Goal: Task Accomplishment & Management: Complete application form

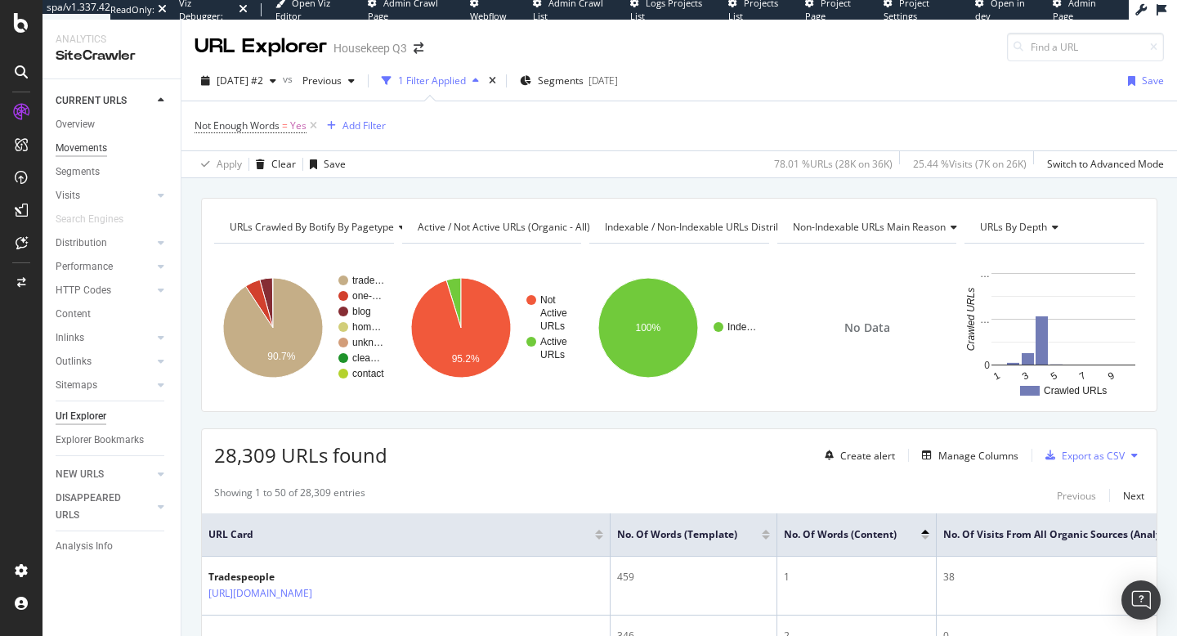
click at [83, 154] on div "Movements" at bounding box center [82, 148] width 52 height 17
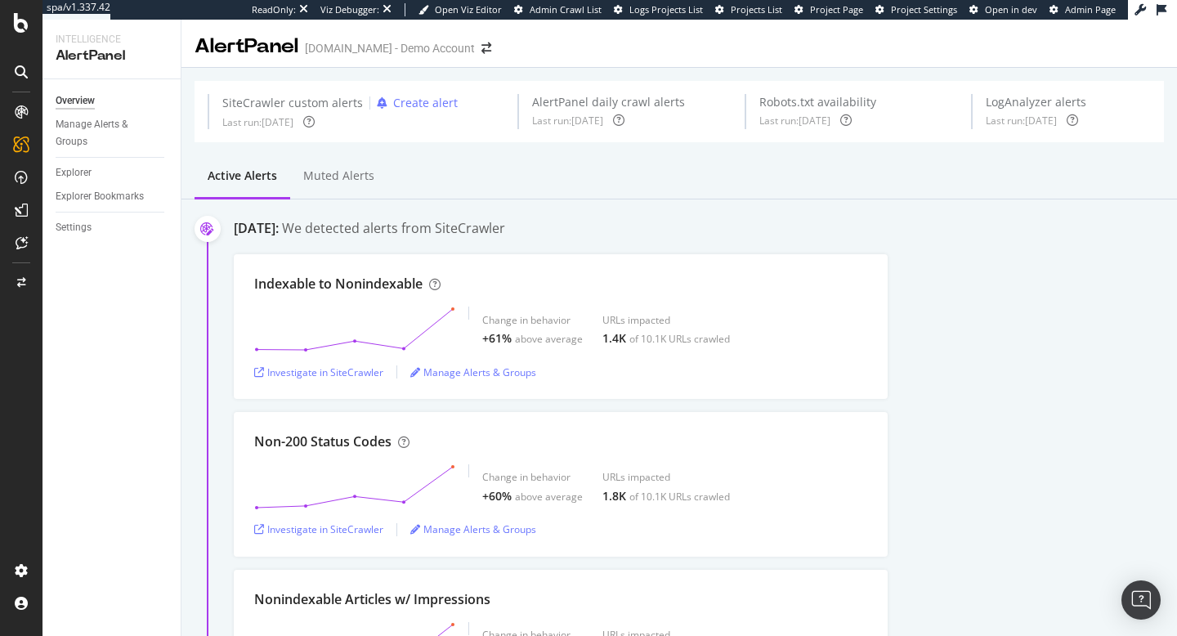
scroll to position [2716, 0]
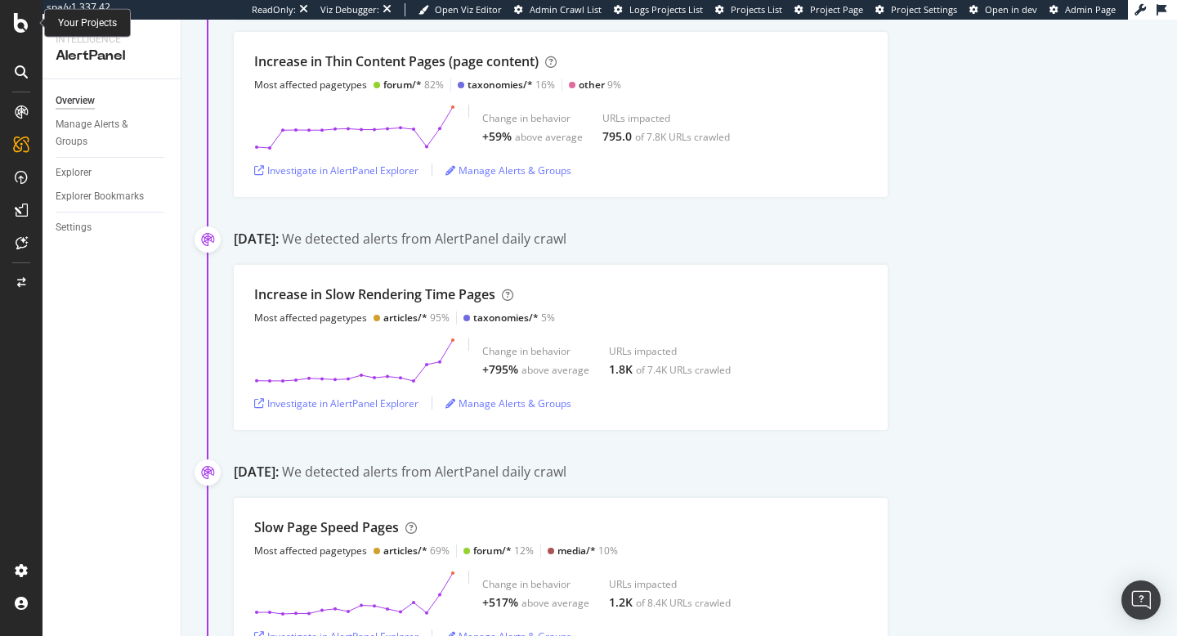
click at [28, 27] on icon at bounding box center [21, 23] width 15 height 20
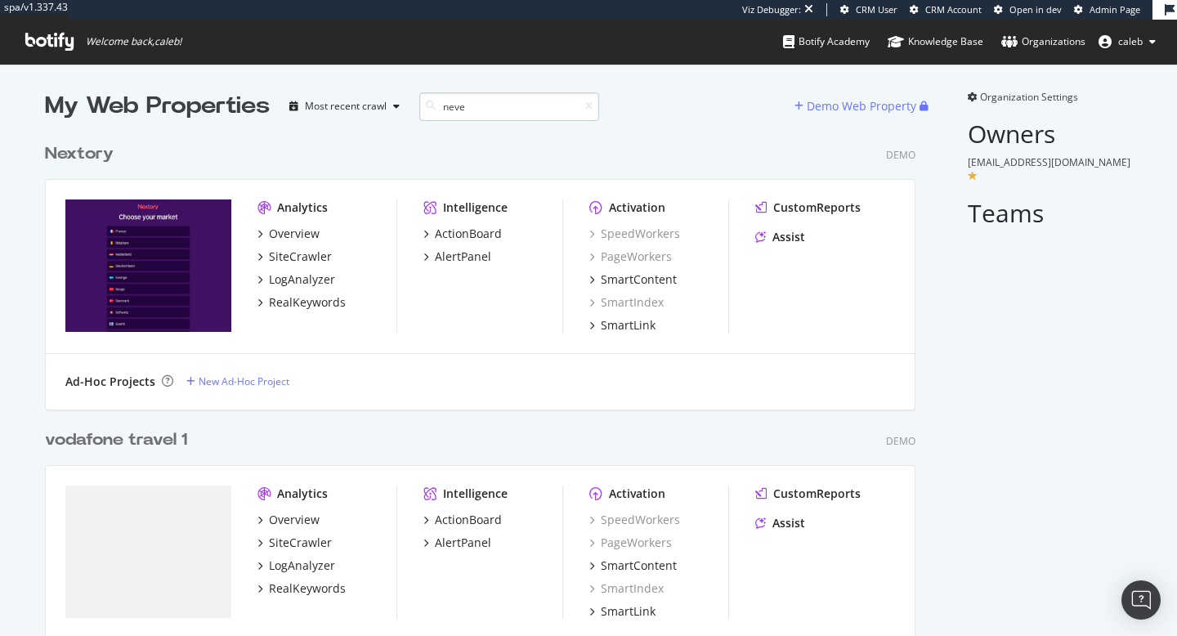
scroll to position [4750, 884]
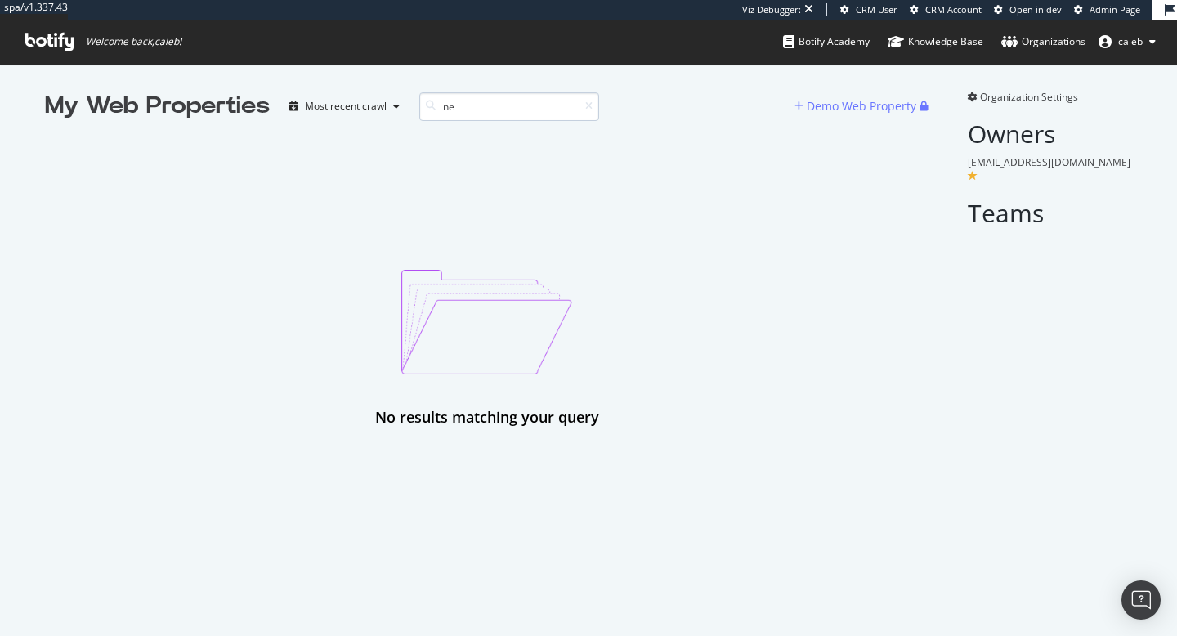
type input "n"
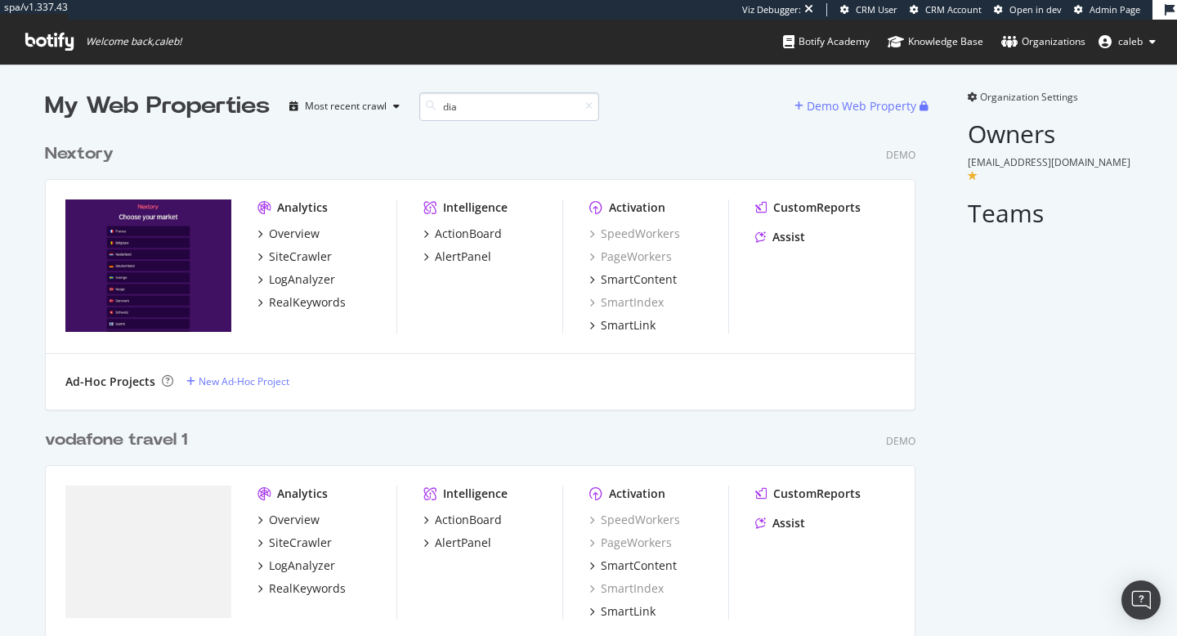
scroll to position [286, 884]
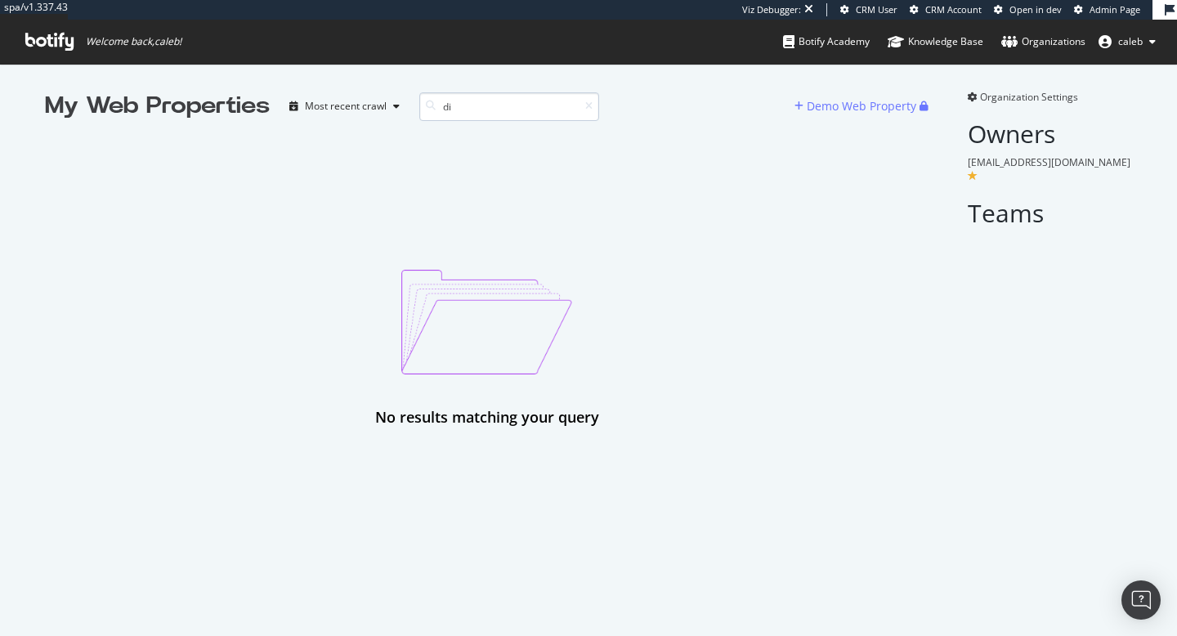
type input "d"
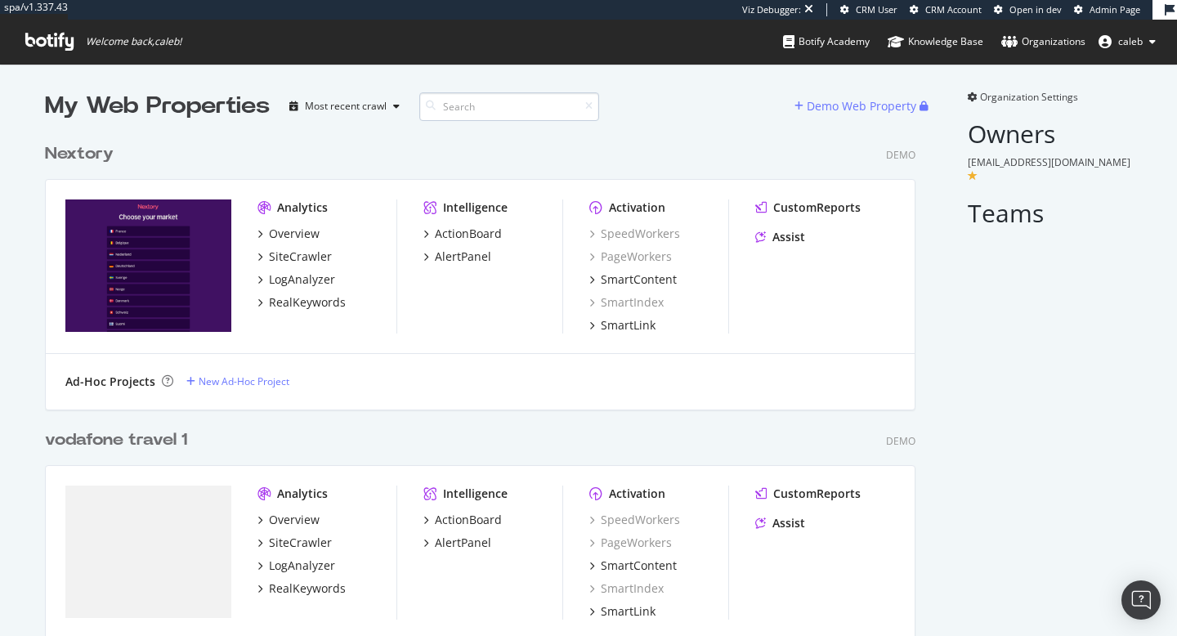
scroll to position [4750, 884]
click at [1127, 10] on span "Admin Page" at bounding box center [1115, 9] width 51 height 12
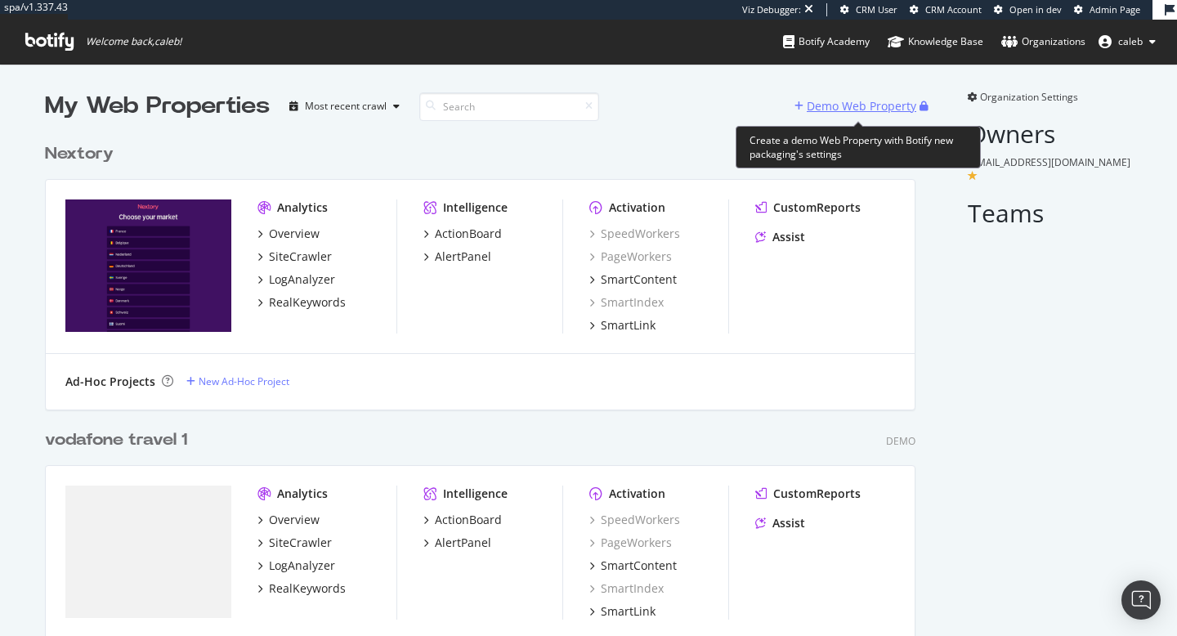
click at [826, 110] on div "Demo Web Property" at bounding box center [862, 106] width 110 height 16
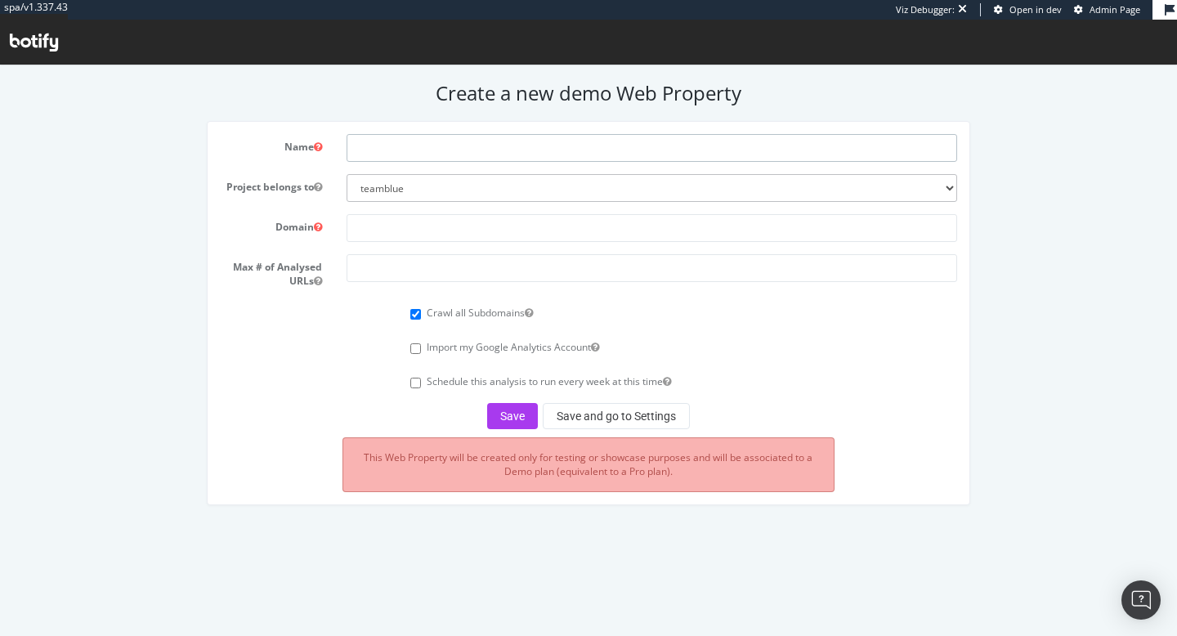
click at [392, 160] on input "text" at bounding box center [652, 148] width 611 height 28
type input "Diamondfactory"
click at [387, 229] on input "text" at bounding box center [652, 228] width 611 height 28
paste input "440,964"
type input "4"
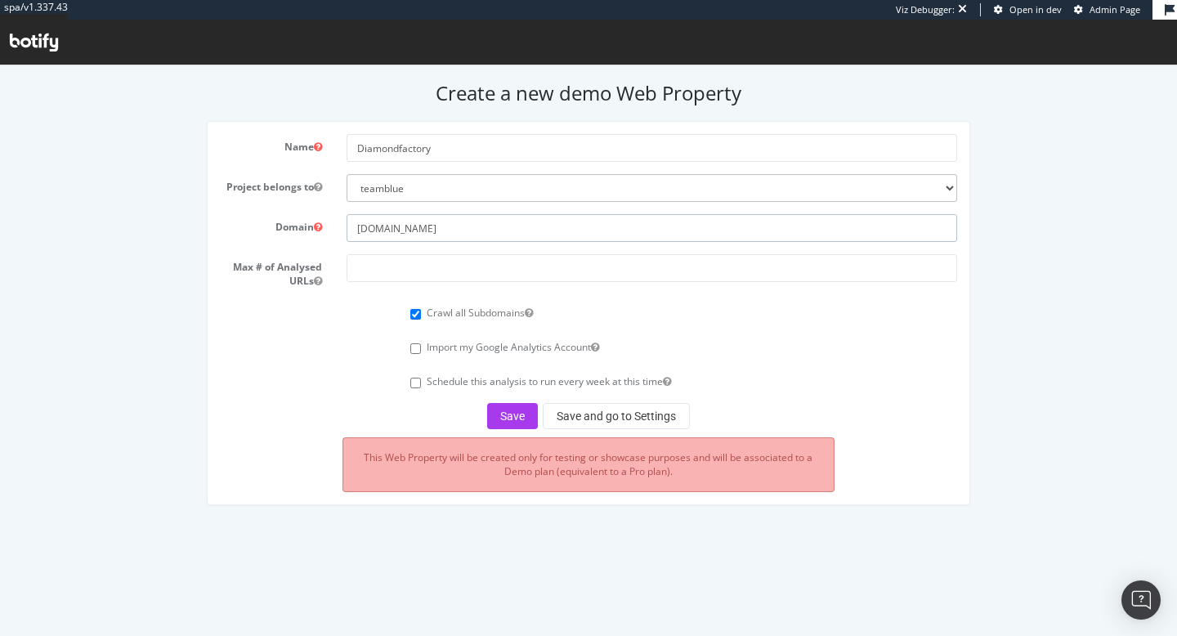
drag, startPoint x: 481, startPoint y: 229, endPoint x: 270, endPoint y: 205, distance: 213.0
click at [270, 205] on form "Name Diamondfactory Project belongs to teamblue boohoo_prospect caleb-org bat f…" at bounding box center [589, 281] width 738 height 295
click at [382, 225] on input "Diamondfactory.ie" at bounding box center [652, 228] width 611 height 28
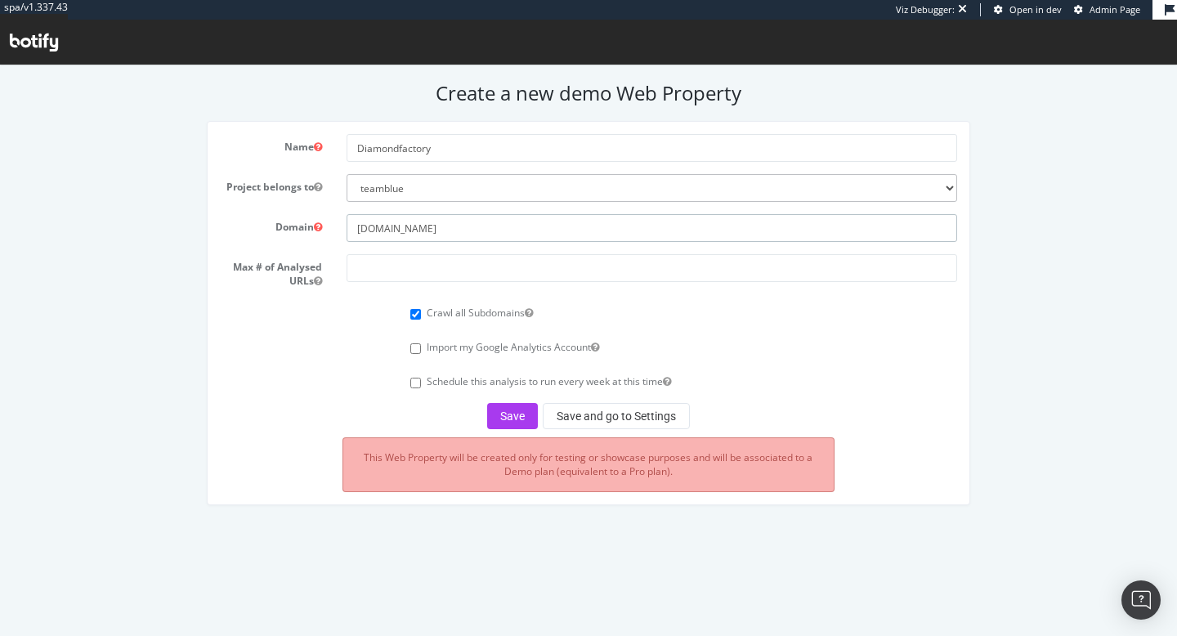
click at [382, 225] on input "Diamondfactory.ie" at bounding box center [652, 228] width 611 height 28
paste input "https://www.diamondsfactory.ie/?srsltid=AfmBOoro1cbOkiCv7JGqASd_o5g9Ag8DkM6w57m…"
drag, startPoint x: 889, startPoint y: 222, endPoint x: 504, endPoint y: 226, distance: 385.9
click at [504, 227] on input "https://www.diamondsfactory.ie/?srsltid=AfmBOoro1cbOkiCv7JGqASd_o5g9Ag8DkM6w57m…" at bounding box center [652, 228] width 611 height 28
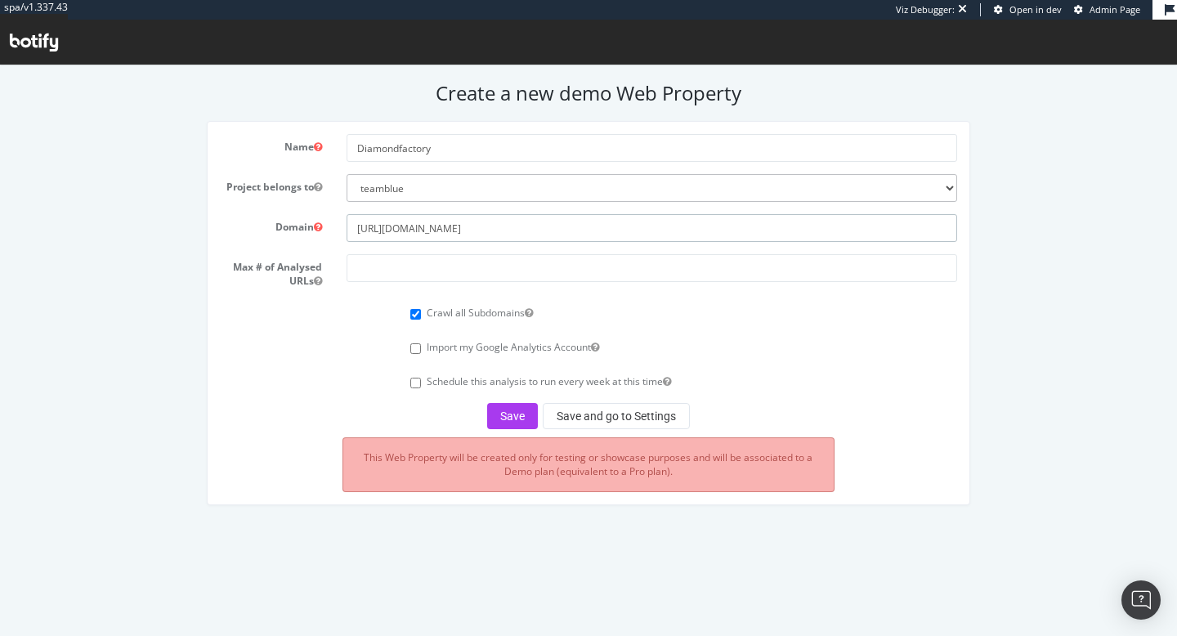
type input "https://www.diamondsfactory.ie"
click at [535, 267] on input "number" at bounding box center [652, 268] width 611 height 28
type input "200000"
click at [648, 423] on button "Save and go to Settings" at bounding box center [616, 416] width 147 height 26
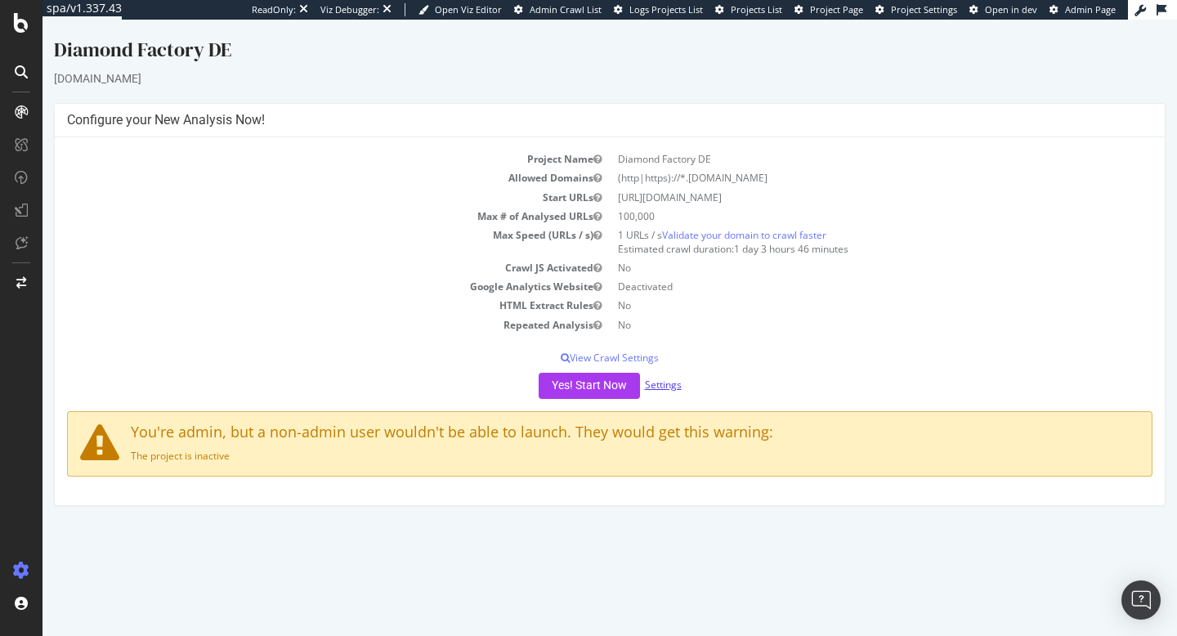
click at [661, 382] on link "Settings" at bounding box center [663, 385] width 37 height 14
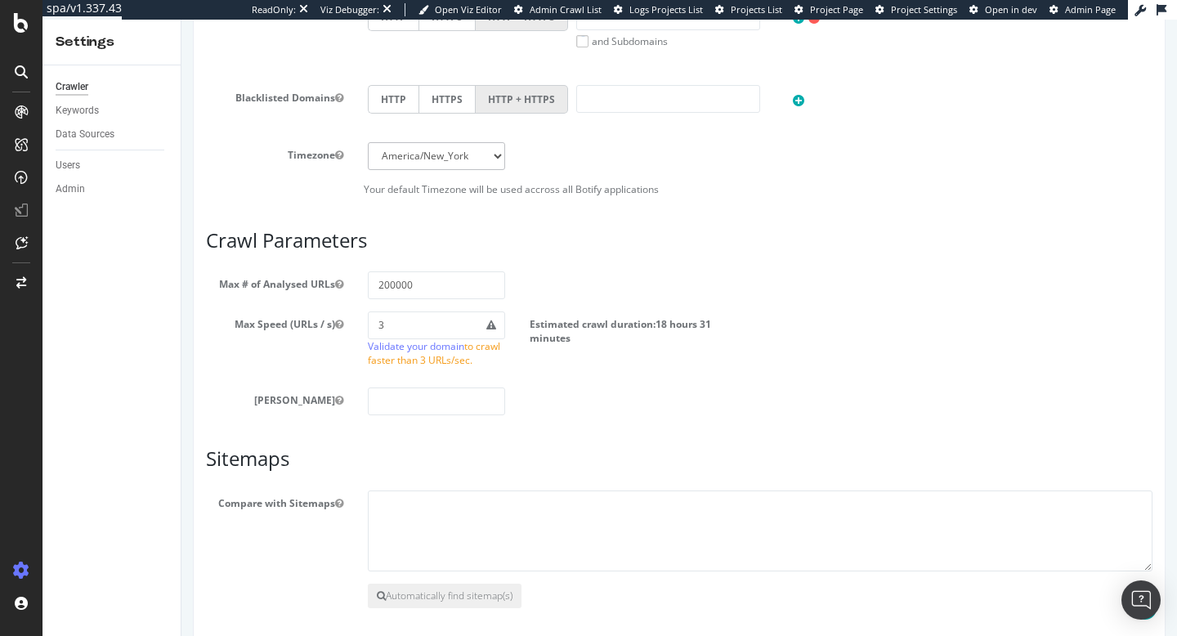
scroll to position [943, 0]
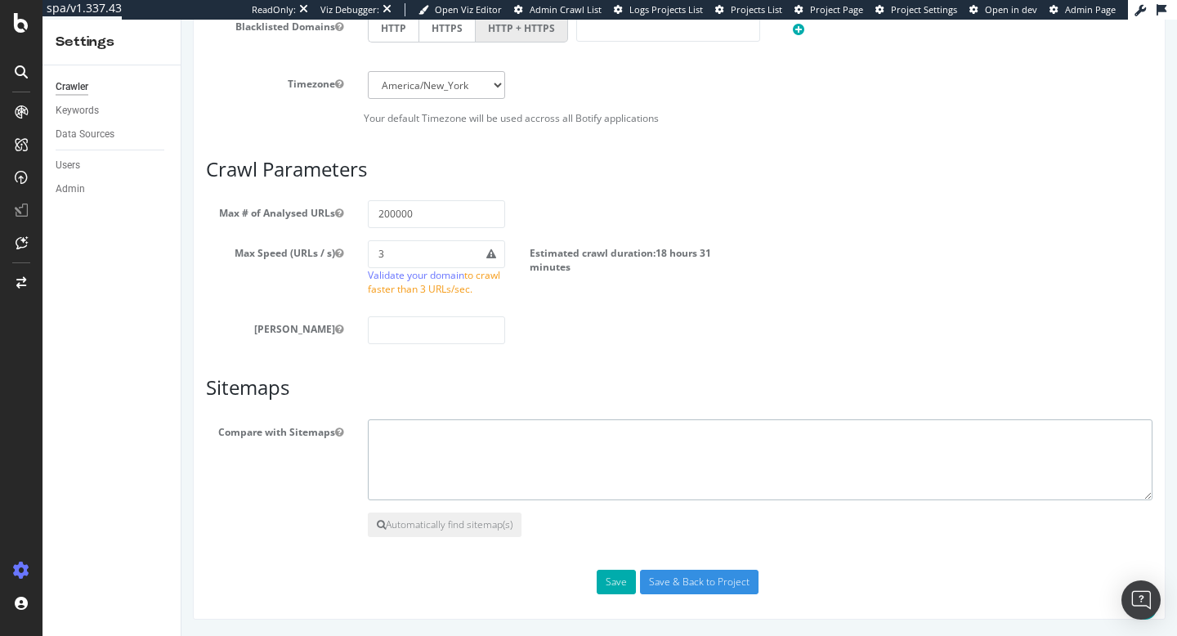
click at [395, 419] on textarea at bounding box center [760, 460] width 785 height 82
paste textarea "https://www.diamondsfactory.ie/sitemap.xml"
type textarea "https://www.diamondsfactory.ie/sitemap.xml"
click at [707, 355] on div "Scope Project Name Diamondfactory Start URLs https://www.diamondsfactory.ie Or …" at bounding box center [679, 3] width 947 height 1184
click at [615, 584] on button "Save" at bounding box center [616, 582] width 39 height 25
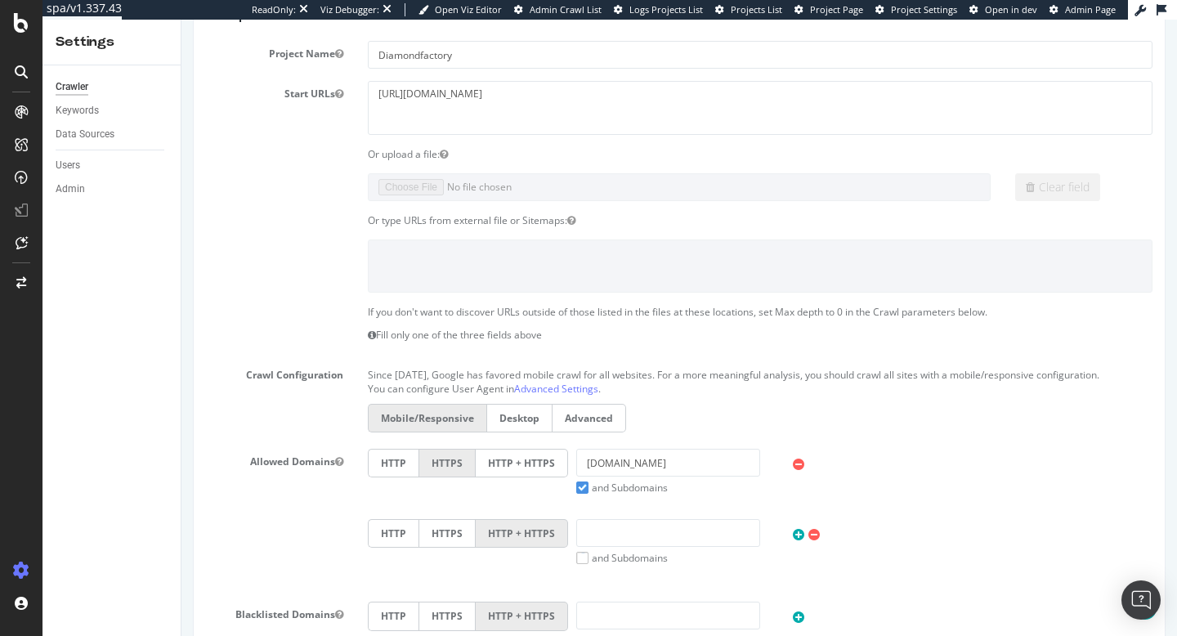
scroll to position [0, 0]
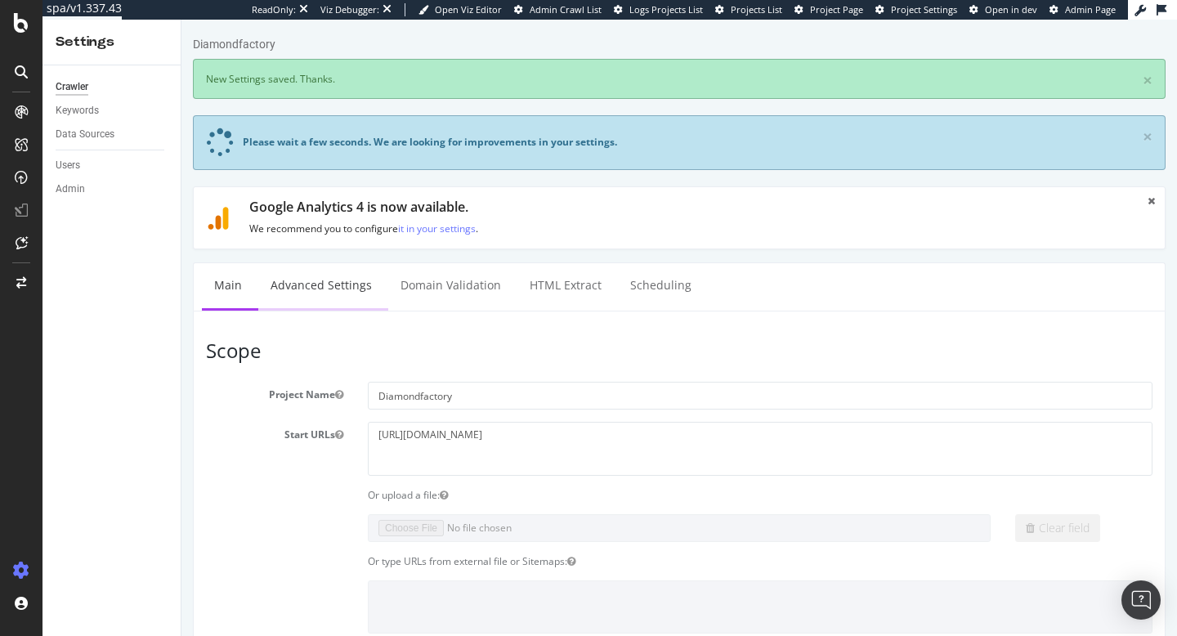
click at [314, 290] on link "Advanced Settings" at bounding box center [321, 285] width 126 height 45
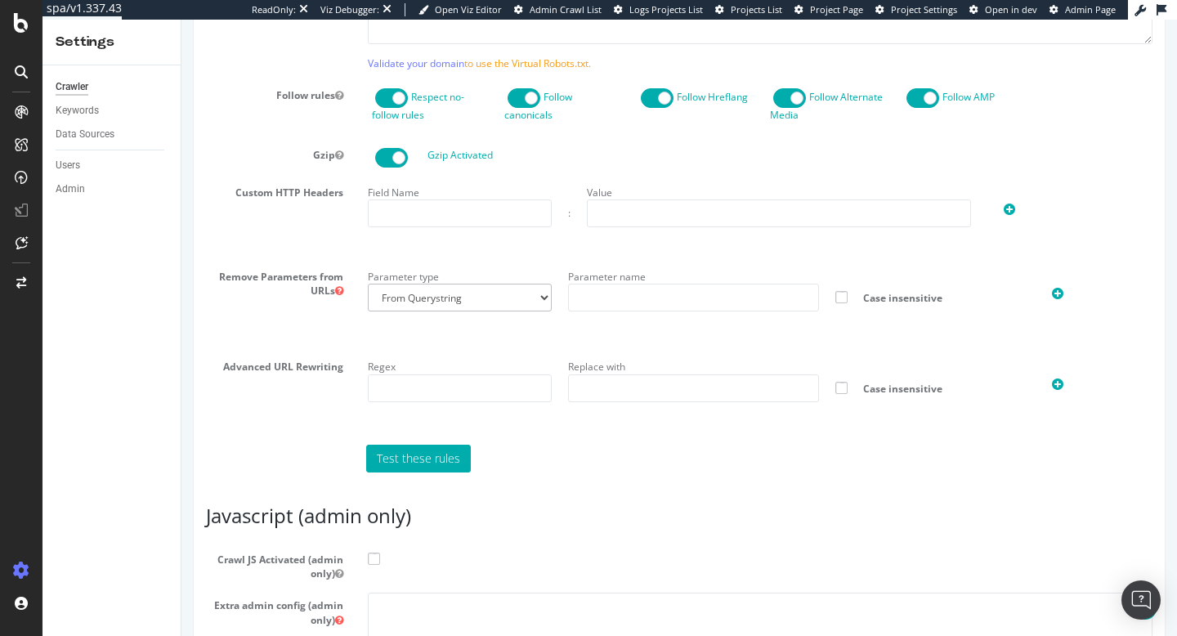
scroll to position [1341, 0]
